Goal: Register for event/course

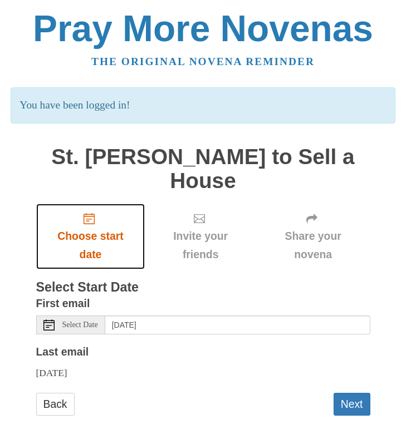
click at [89, 224] on use "Choose start date" at bounding box center [89, 218] width 11 height 11
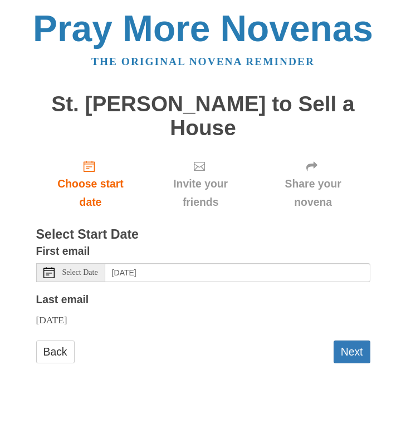
click at [48, 273] on use at bounding box center [48, 272] width 11 height 11
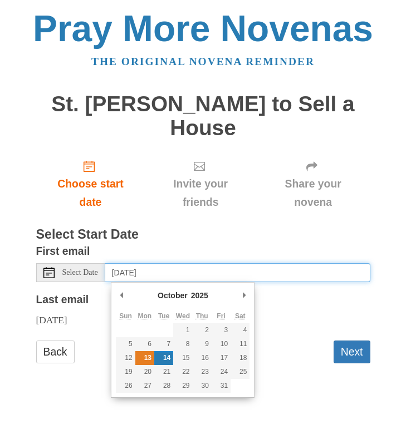
type input "Monday, October 13th"
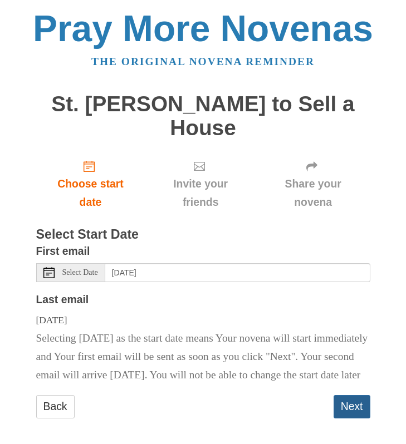
click at [348, 418] on button "Next" at bounding box center [352, 406] width 37 height 23
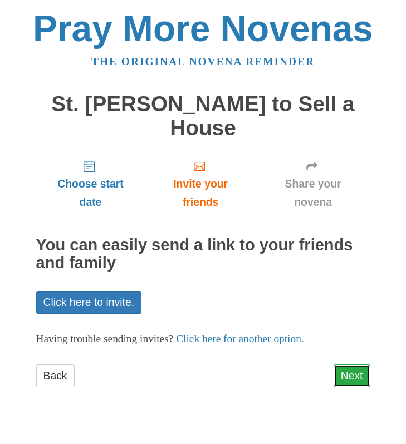
click at [344, 378] on link "Next" at bounding box center [352, 376] width 37 height 23
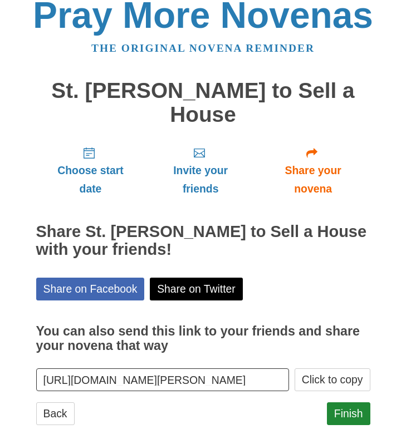
scroll to position [27, 0]
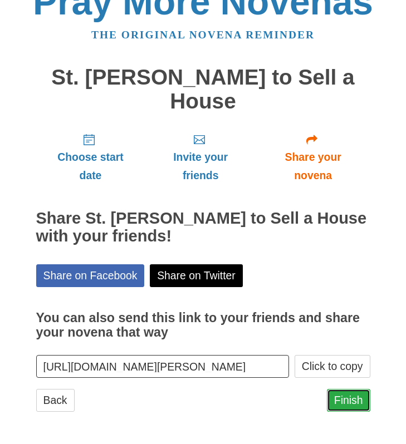
click at [348, 402] on link "Finish" at bounding box center [348, 400] width 43 height 23
